Goal: Information Seeking & Learning: Learn about a topic

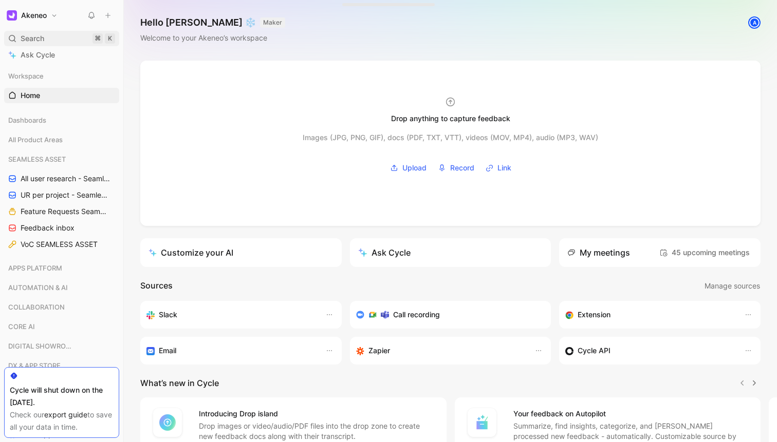
click at [72, 44] on div "Search ⌘ K" at bounding box center [61, 38] width 115 height 15
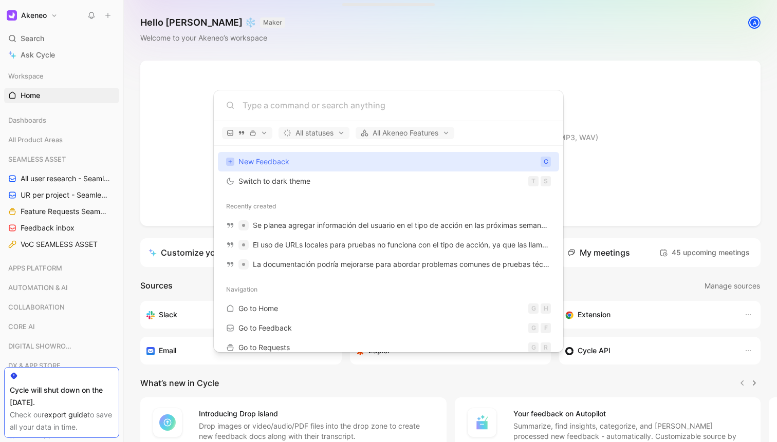
click at [22, 297] on body "Akeneo Search ⌘ K Ask Cycle Workspace Home G then H Dashboards All Product Area…" at bounding box center [388, 221] width 777 height 442
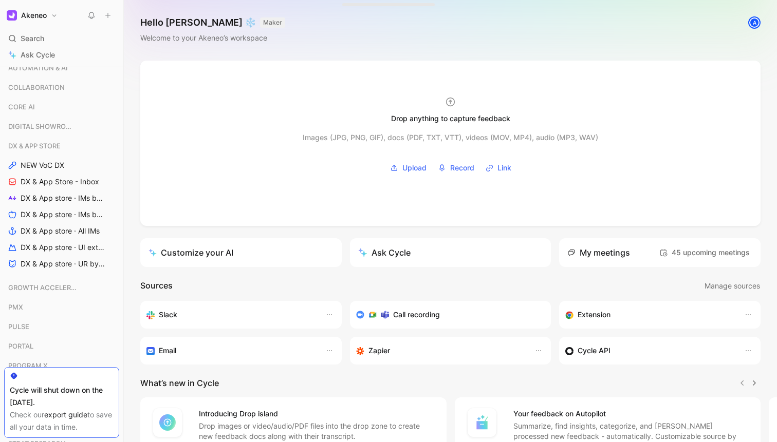
scroll to position [227, 0]
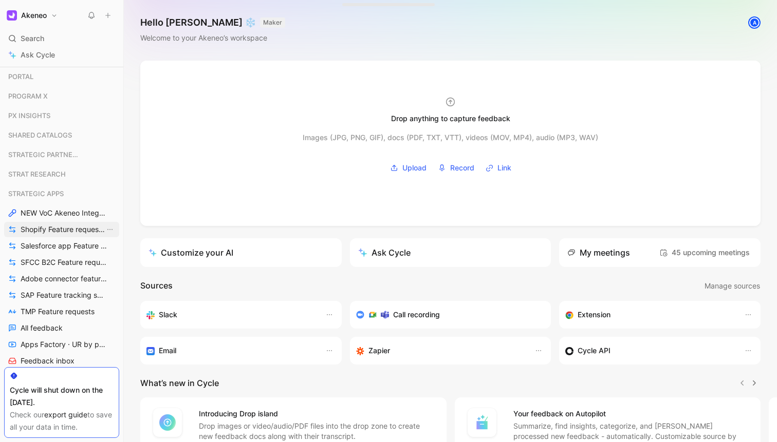
click at [68, 230] on span "Shopify Feature requests by status" at bounding box center [63, 230] width 84 height 10
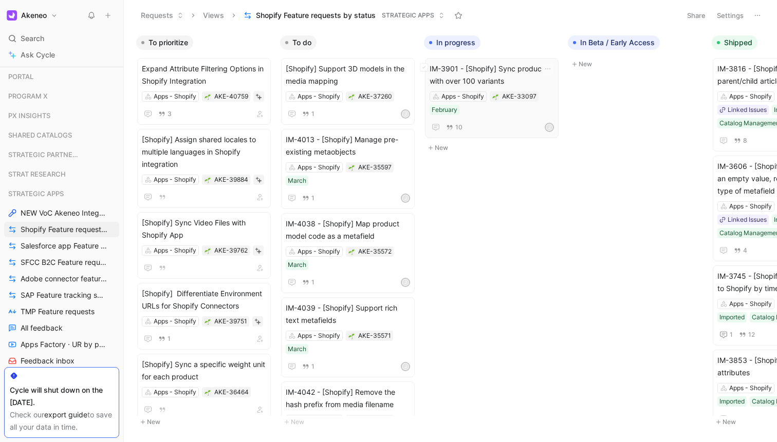
click at [478, 81] on span "IM-3901 - [Shopify] Sync products with over 100 variants" at bounding box center [492, 75] width 124 height 25
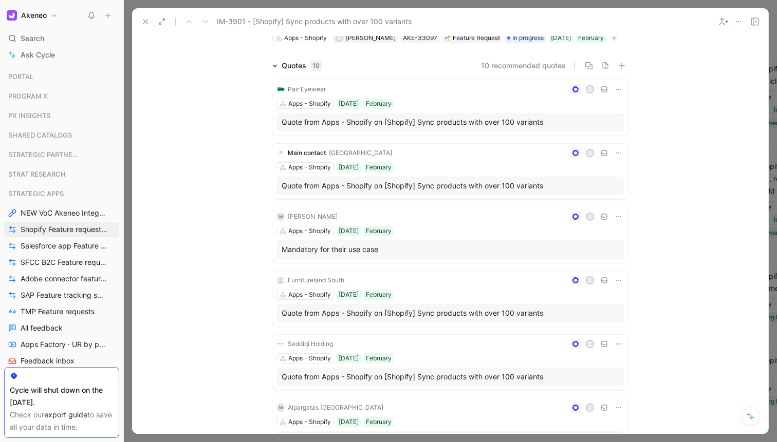
scroll to position [40, 0]
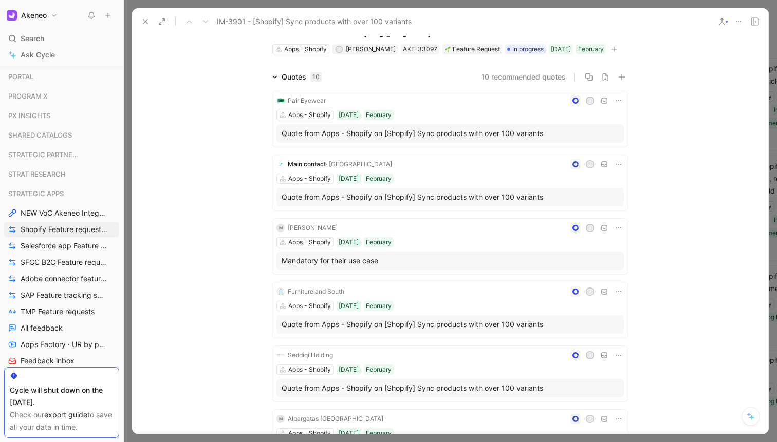
click at [450, 108] on div "Pair Eyewear J Apps - Shopify [DATE] February Quote from Apps - Shopify on [Sho…" at bounding box center [450, 118] width 356 height 55
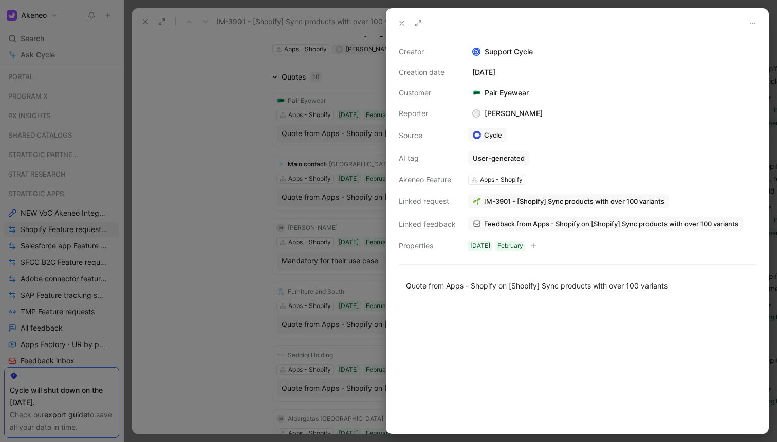
click at [202, 224] on div at bounding box center [388, 221] width 777 height 442
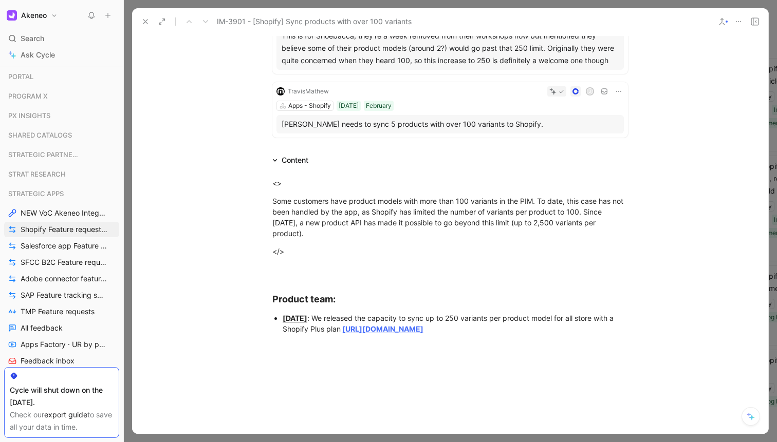
scroll to position [644, 0]
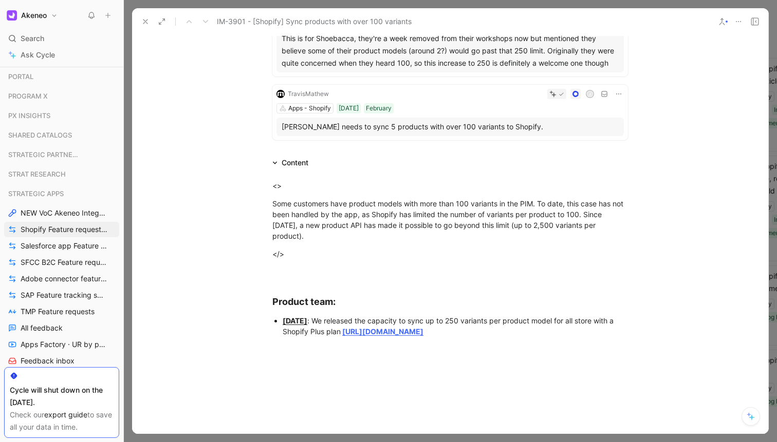
drag, startPoint x: 127, startPoint y: 276, endPoint x: 242, endPoint y: 179, distance: 149.8
click at [242, 179] on div "Requests Views Shopify Feature requests by status STRATEGIC APPS Share Settings…" at bounding box center [450, 221] width 653 height 442
click at [123, 245] on div at bounding box center [123, 221] width 4 height 442
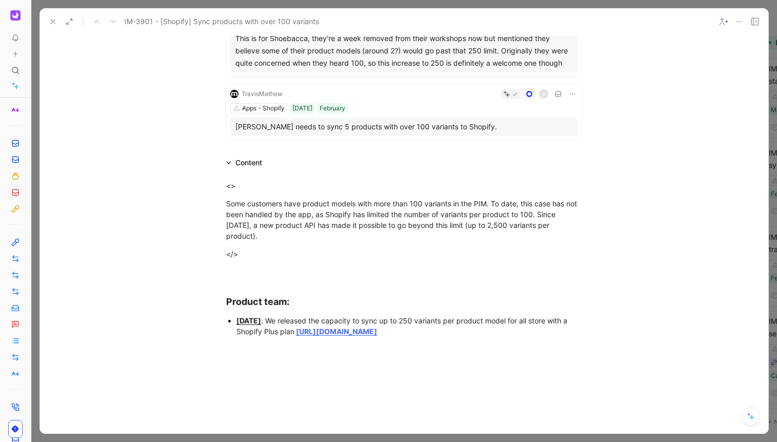
click at [58, 5] on div at bounding box center [404, 221] width 746 height 442
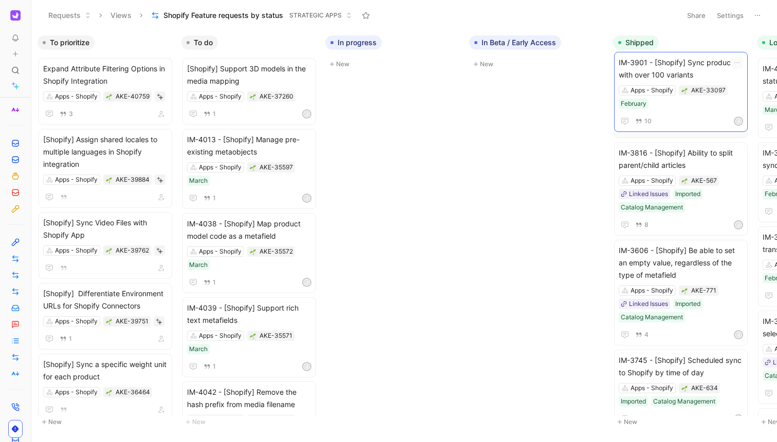
scroll to position [0, 12]
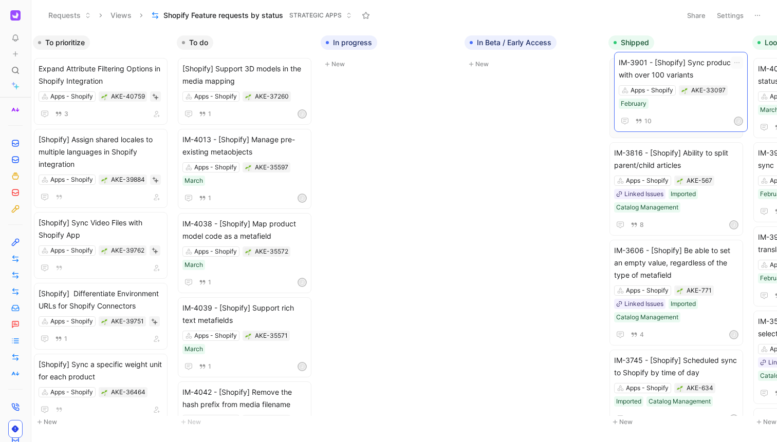
drag, startPoint x: 354, startPoint y: 81, endPoint x: 636, endPoint y: 75, distance: 281.7
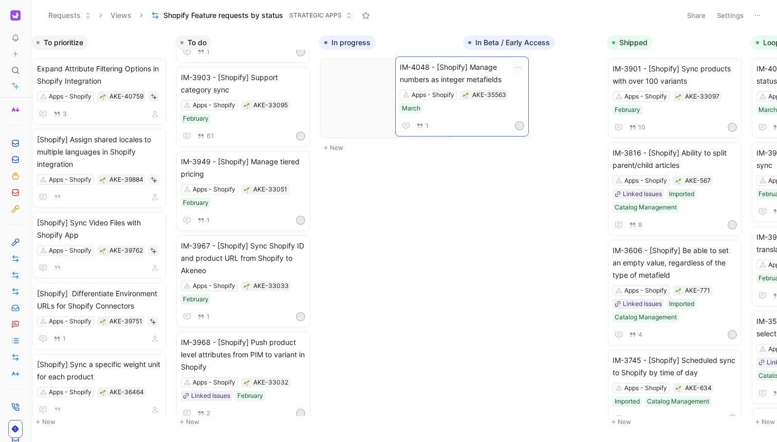
scroll to position [0, 20]
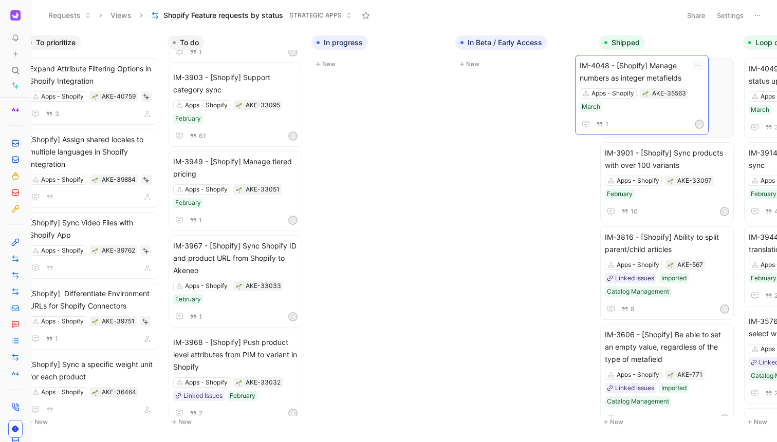
drag, startPoint x: 222, startPoint y: 86, endPoint x: 621, endPoint y: 80, distance: 398.8
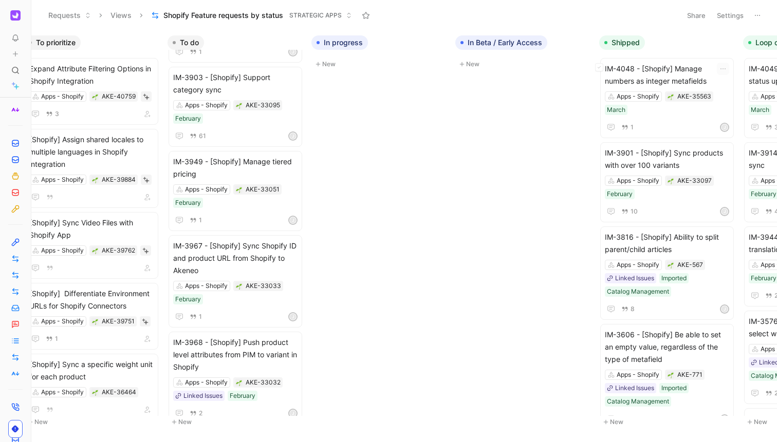
click at [621, 80] on span "IM-4048 - [Shopify] Manage numbers as integer metafields" at bounding box center [667, 75] width 124 height 25
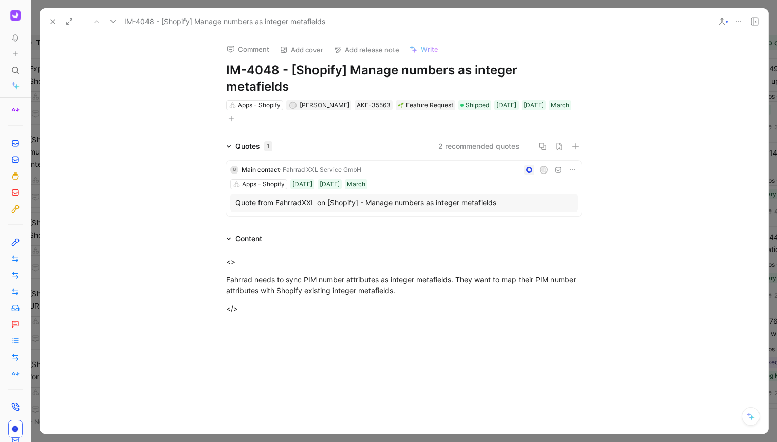
click at [34, 193] on div at bounding box center [404, 221] width 746 height 442
